Goal: Task Accomplishment & Management: Manage account settings

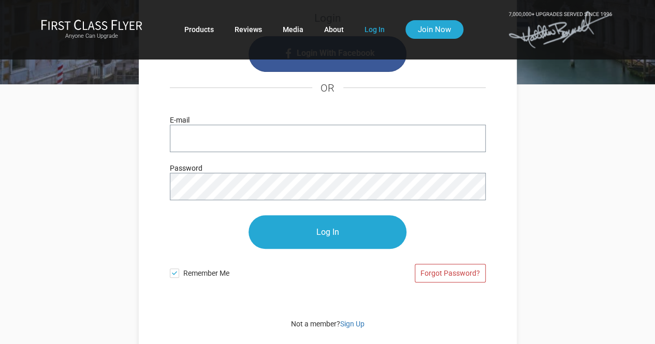
scroll to position [101, 0]
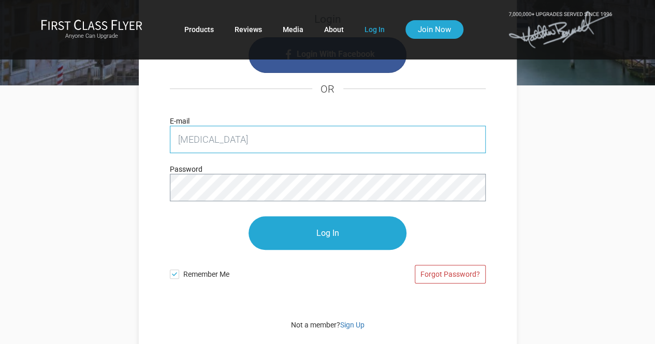
type input "[PERSON_NAME][EMAIL_ADDRESS][PERSON_NAME][DOMAIN_NAME]"
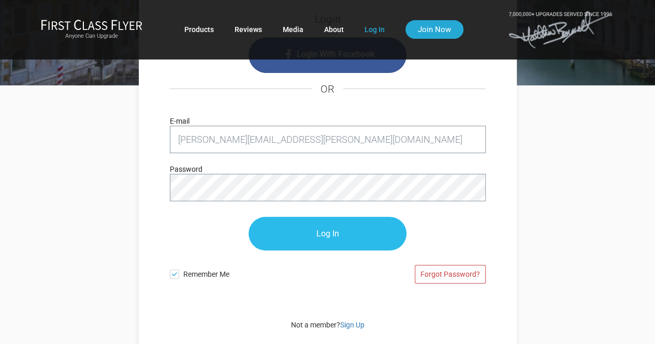
click at [319, 224] on input "Log In" at bounding box center [327, 234] width 158 height 34
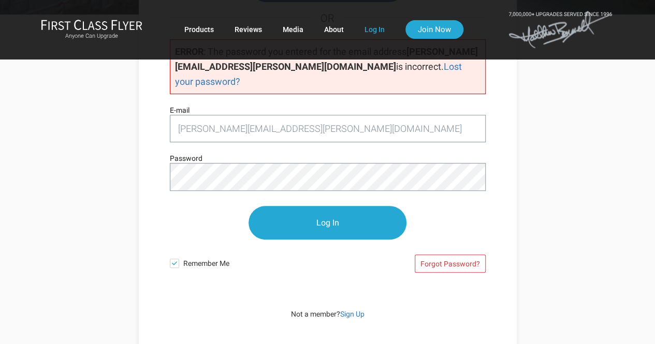
scroll to position [119, 0]
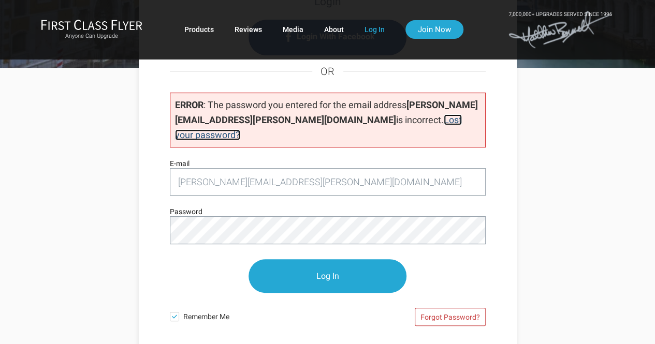
click at [372, 115] on link "Lost your password?" at bounding box center [318, 127] width 287 height 26
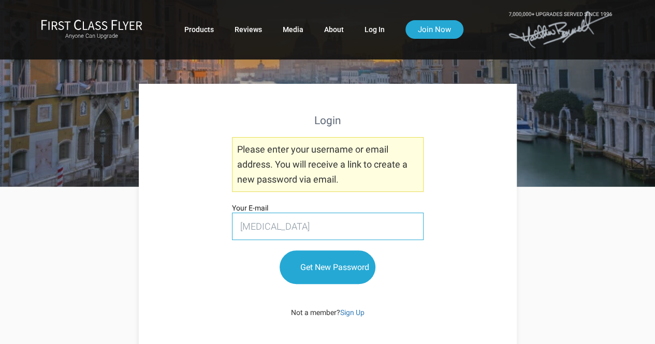
type input "allison.fjelstad@gmail.com"
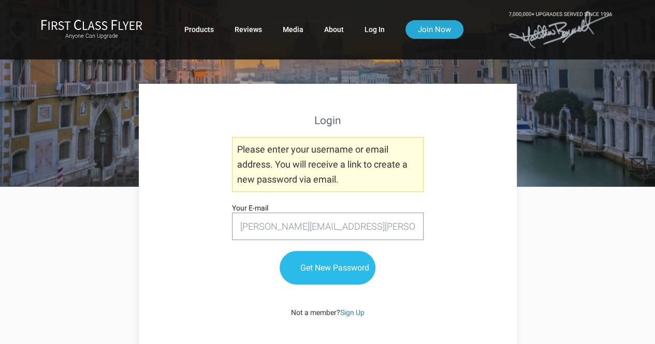
click at [328, 259] on input "Get New Password" at bounding box center [327, 268] width 96 height 34
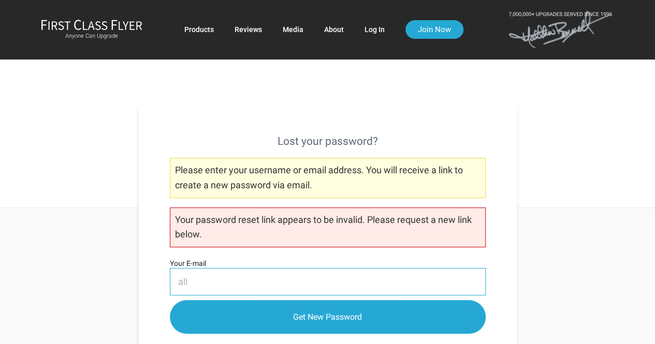
type input "[PERSON_NAME][EMAIL_ADDRESS][PERSON_NAME][DOMAIN_NAME]"
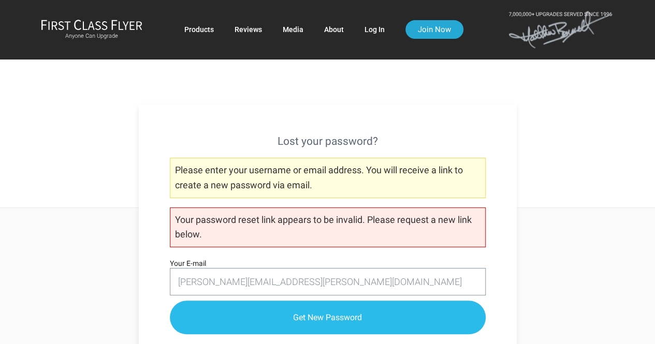
click at [336, 314] on input "Get New Password" at bounding box center [328, 318] width 316 height 34
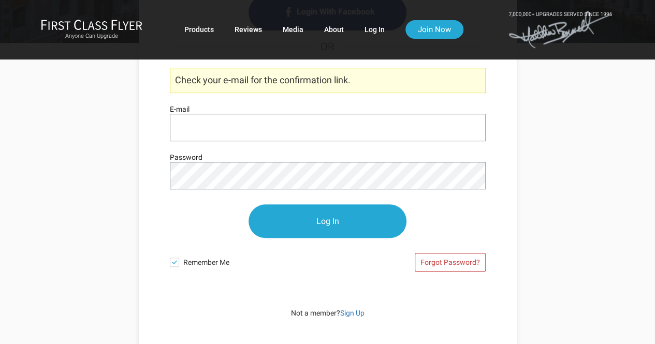
scroll to position [144, 0]
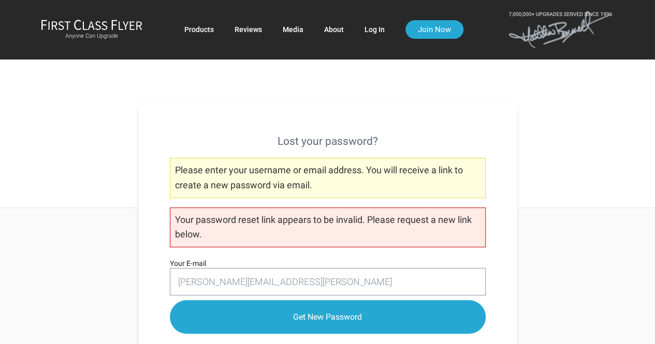
type input "[PERSON_NAME][EMAIL_ADDRESS][PERSON_NAME][DOMAIN_NAME]"
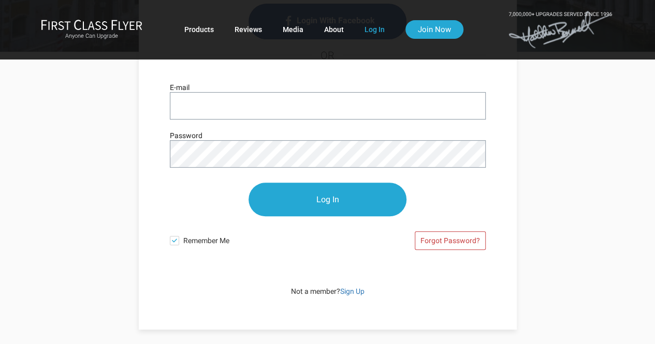
scroll to position [136, 0]
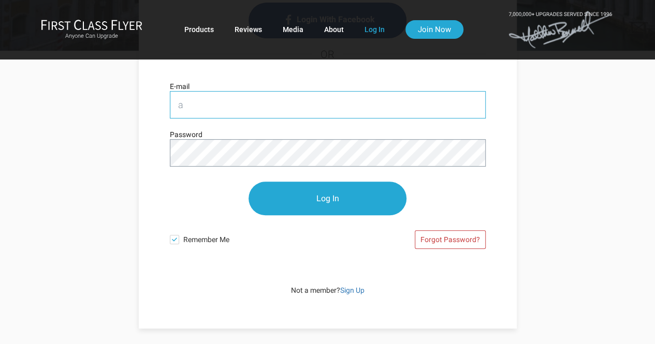
type input "[PERSON_NAME][EMAIL_ADDRESS][PERSON_NAME][DOMAIN_NAME]"
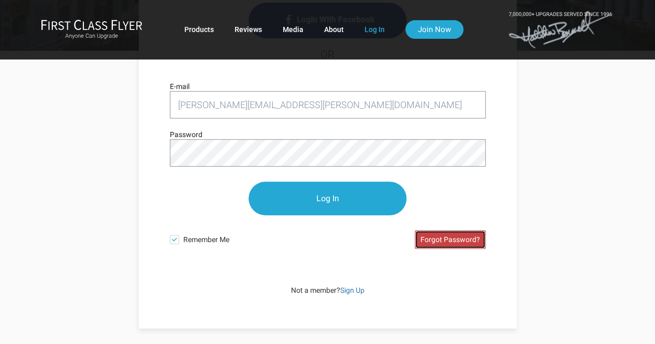
click at [447, 238] on link "Forgot Password?" at bounding box center [450, 239] width 71 height 19
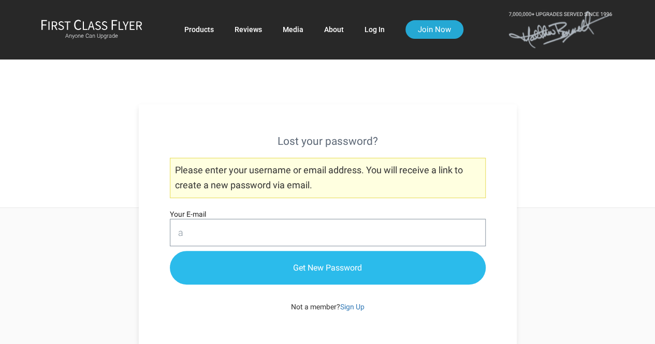
type input "[PERSON_NAME][EMAIL_ADDRESS][PERSON_NAME][DOMAIN_NAME]"
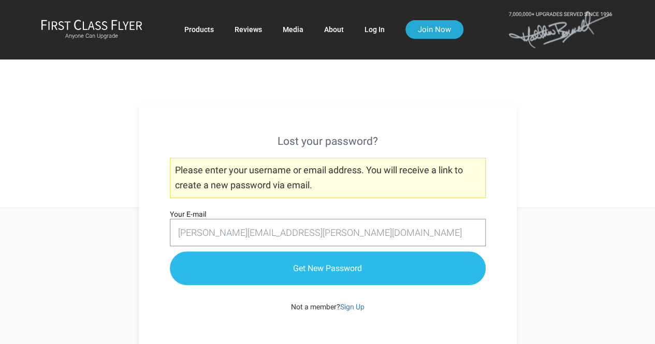
click at [292, 263] on input "Get New Password" at bounding box center [328, 269] width 316 height 34
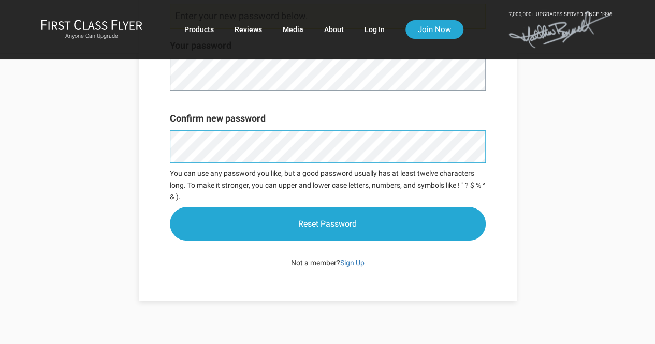
scroll to position [156, 0]
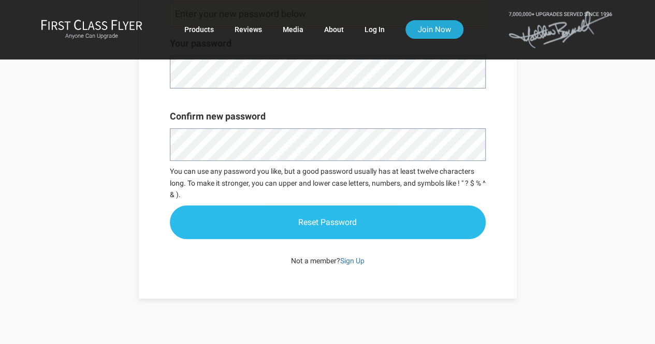
click at [389, 221] on input "Reset Password" at bounding box center [328, 222] width 316 height 34
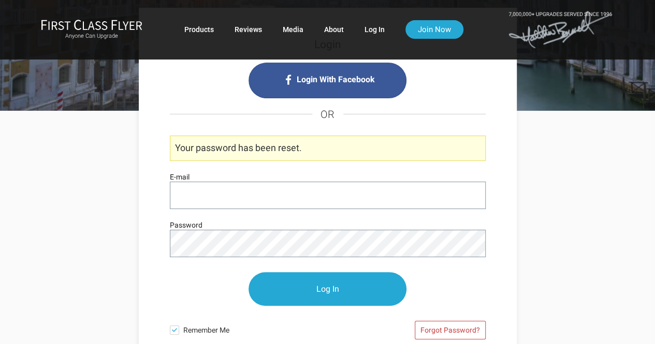
scroll to position [77, 0]
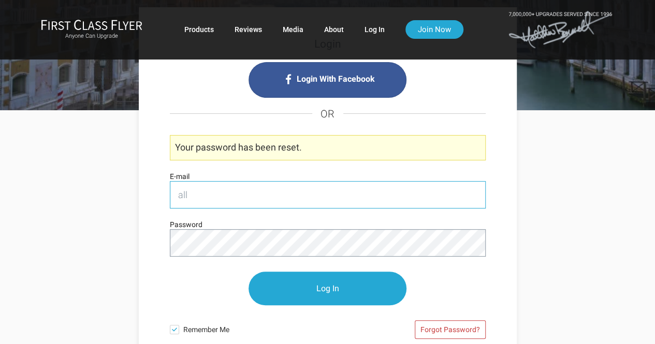
type input "[PERSON_NAME][EMAIL_ADDRESS][PERSON_NAME][DOMAIN_NAME]"
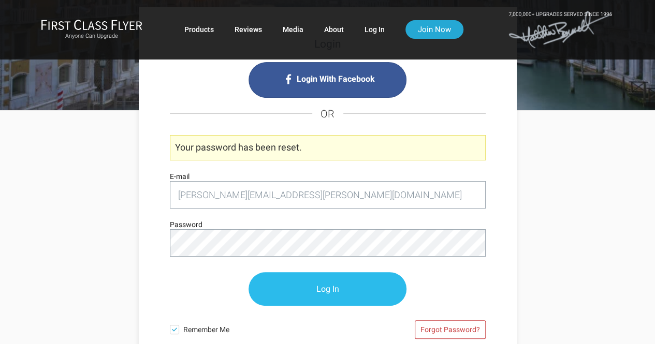
click at [307, 294] on input "Log In" at bounding box center [327, 289] width 158 height 34
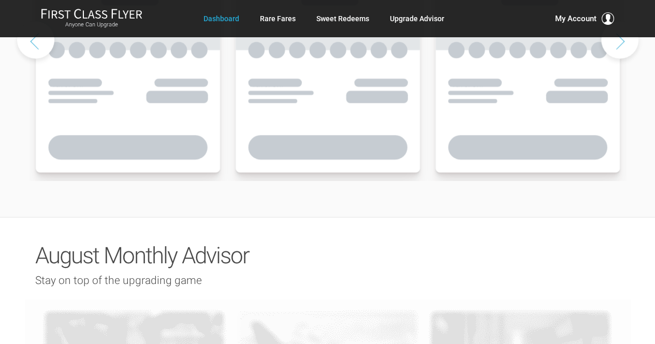
scroll to position [773, 0]
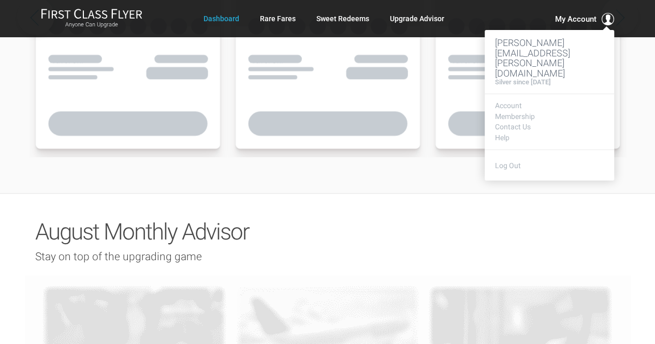
click at [574, 21] on span "My Account" at bounding box center [575, 19] width 41 height 12
click at [523, 113] on link "Membership" at bounding box center [549, 117] width 109 height 8
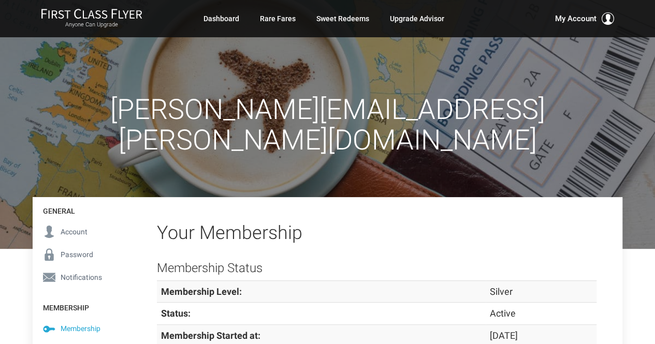
scroll to position [100, 0]
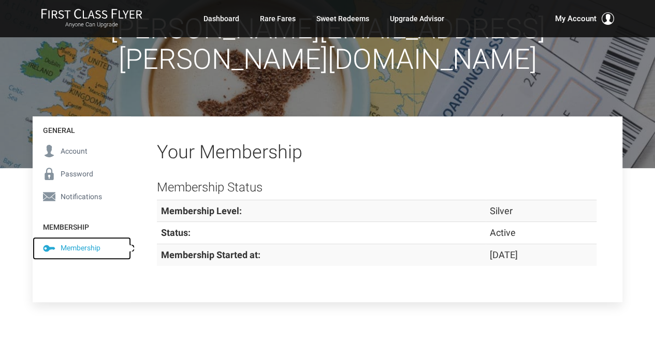
click at [96, 242] on span "Membership" at bounding box center [81, 247] width 40 height 11
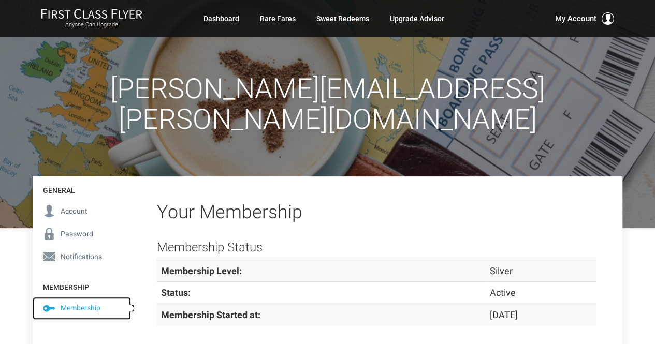
scroll to position [0, 0]
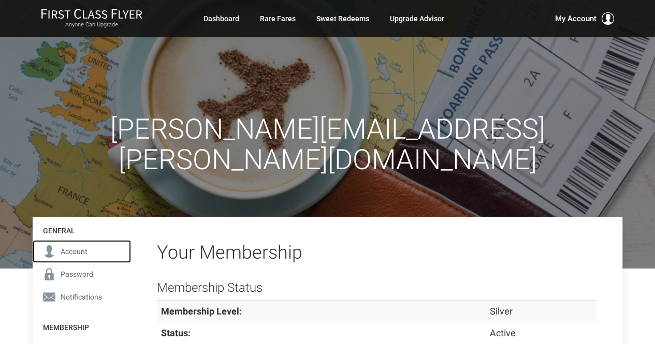
click at [77, 246] on span "Account" at bounding box center [74, 251] width 27 height 11
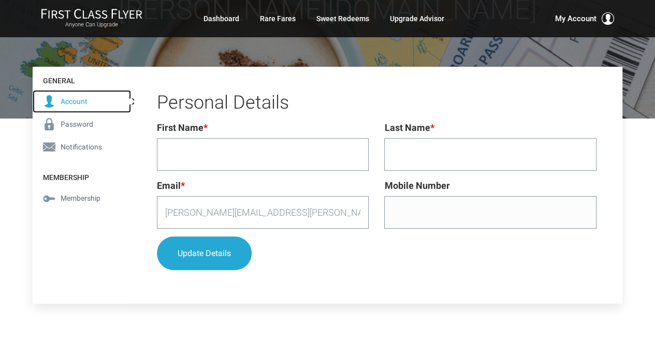
scroll to position [156, 0]
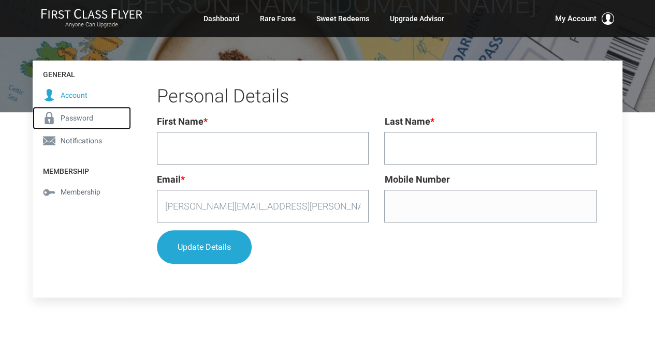
click at [65, 107] on link "Password" at bounding box center [82, 118] width 98 height 23
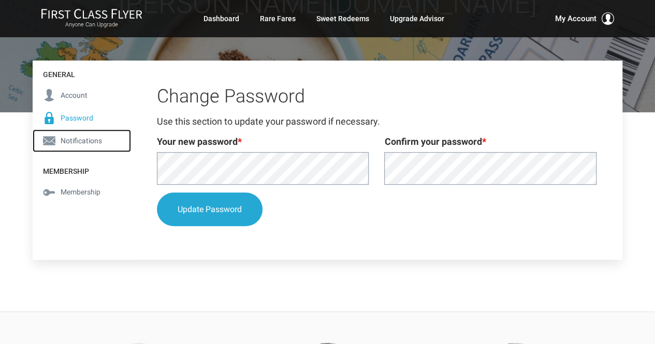
click at [66, 129] on link "Notifications" at bounding box center [82, 140] width 98 height 23
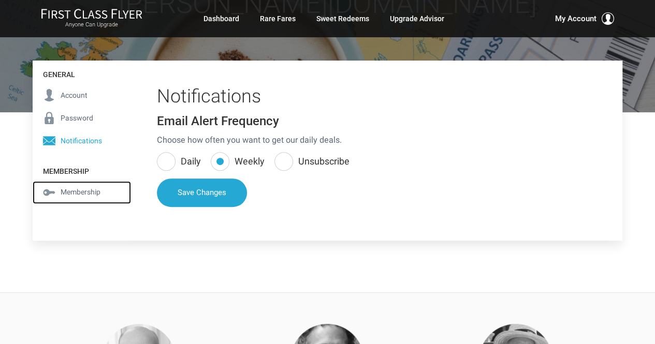
click at [80, 186] on span "Membership" at bounding box center [81, 191] width 40 height 11
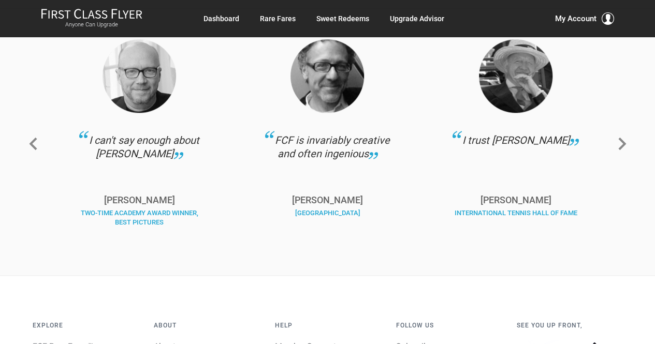
scroll to position [600, 0]
